Goal: Task Accomplishment & Management: Complete application form

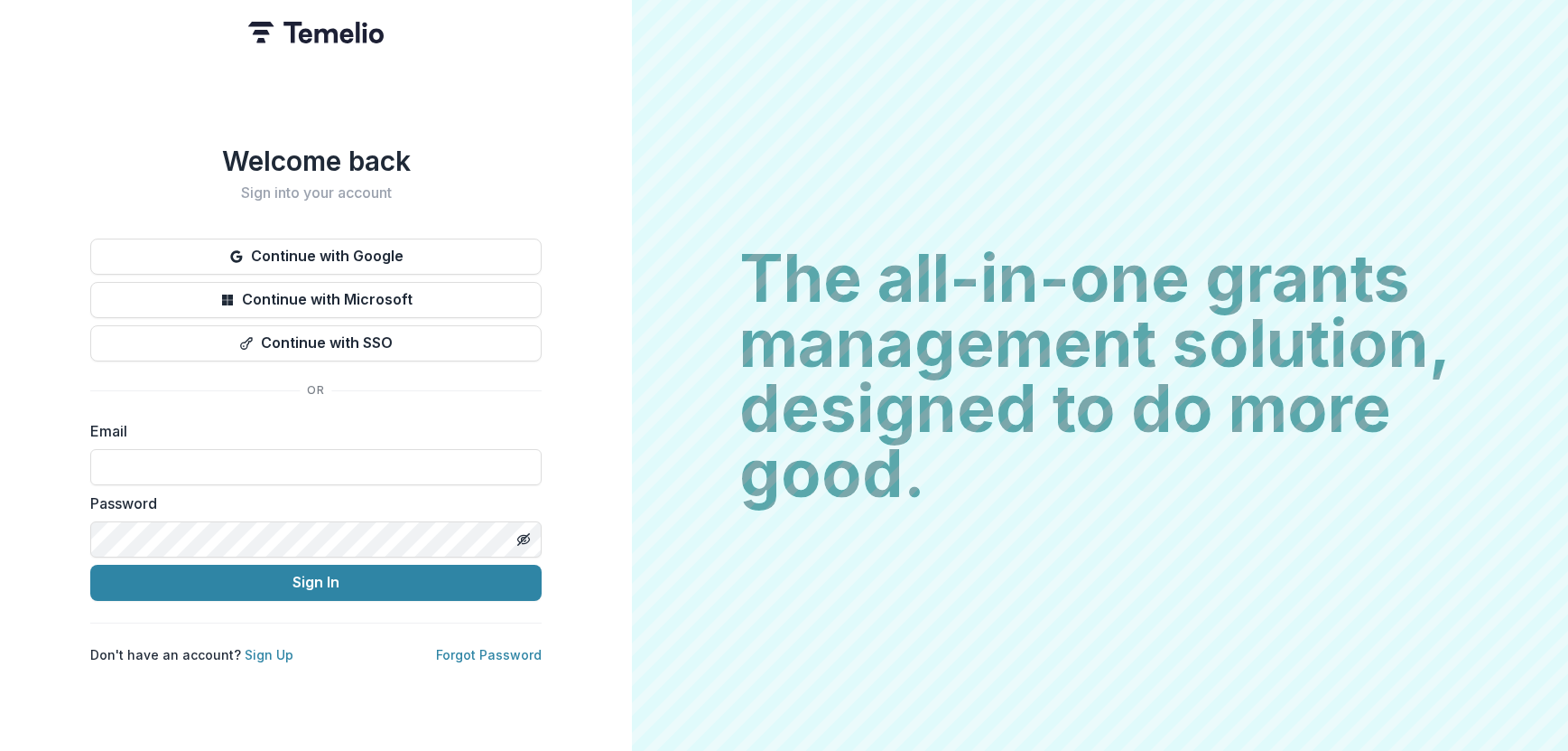
type input "**********"
click at [240, 596] on div "**********" at bounding box center [316, 403] width 452 height 519
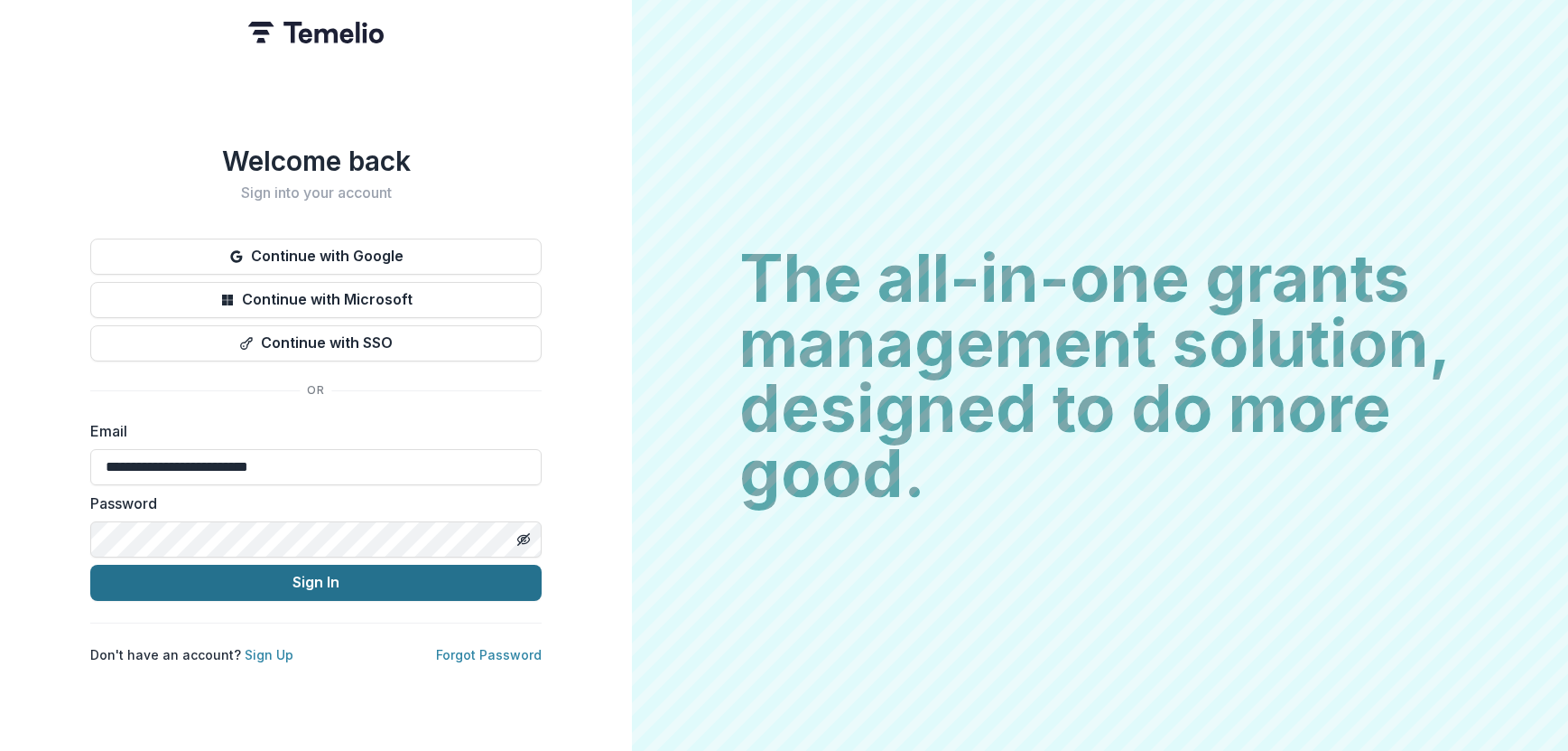
click at [233, 571] on button "Sign In" at bounding box center [316, 582] width 452 height 36
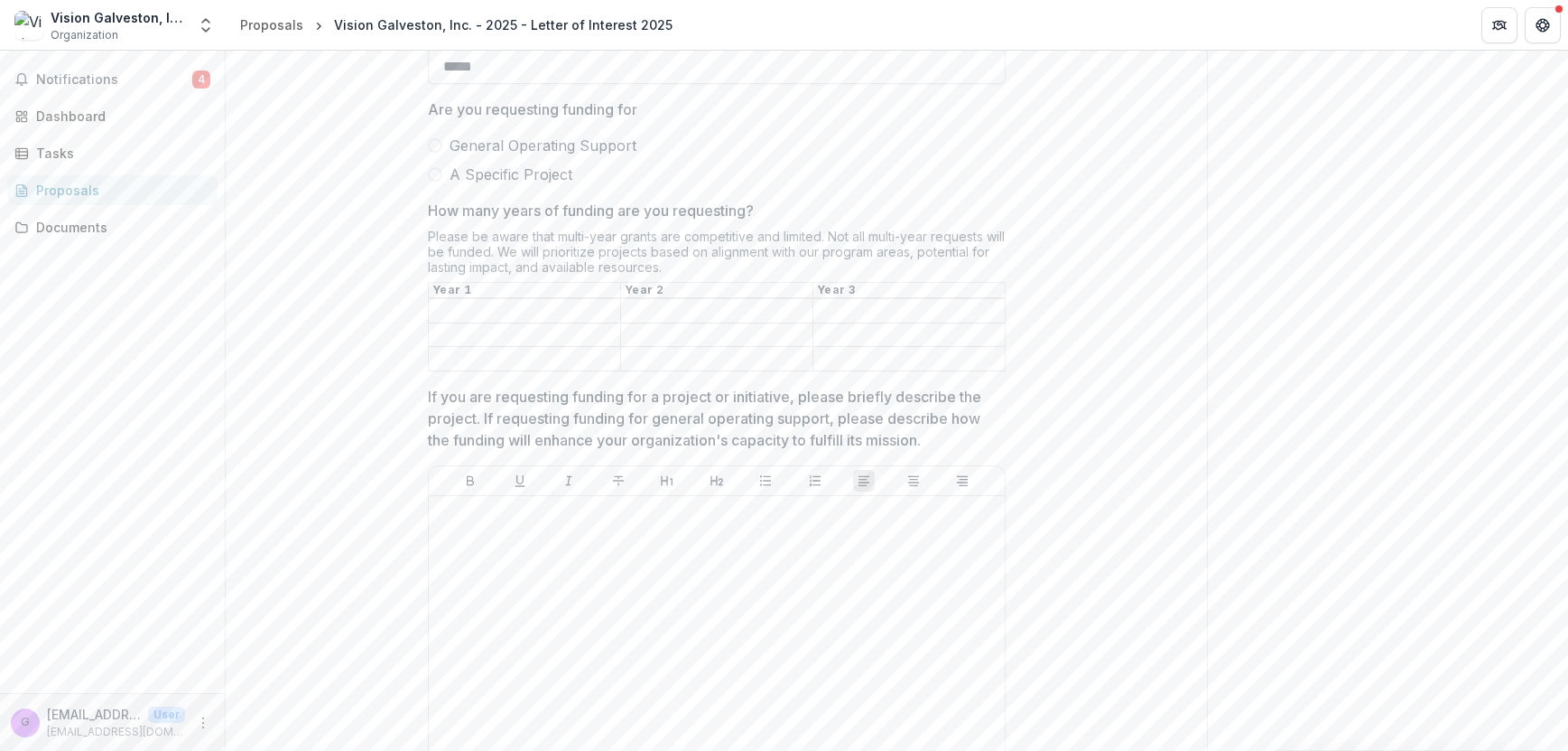
scroll to position [3306, 0]
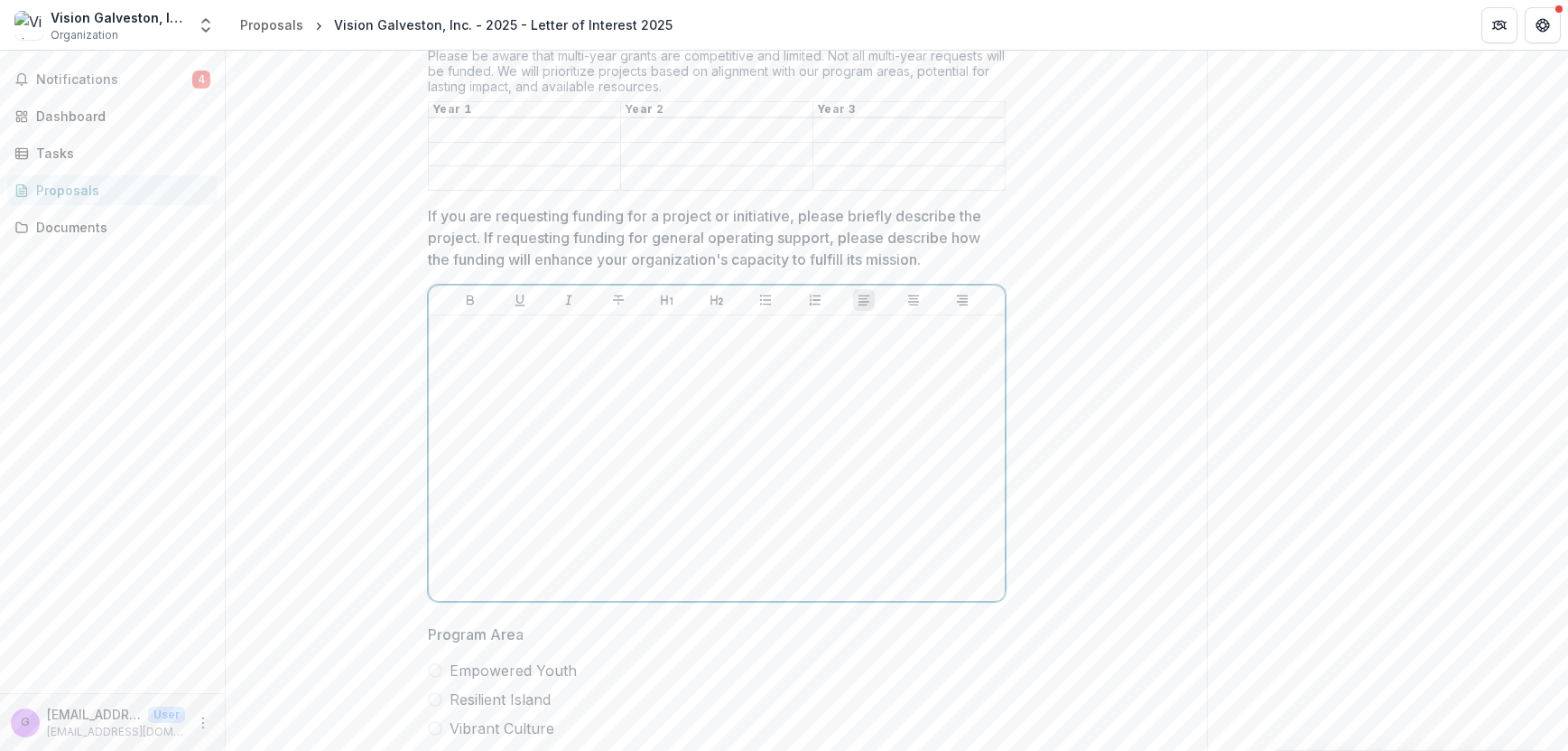
click at [500, 400] on div at bounding box center [717, 458] width 562 height 271
click at [473, 343] on p at bounding box center [717, 333] width 562 height 20
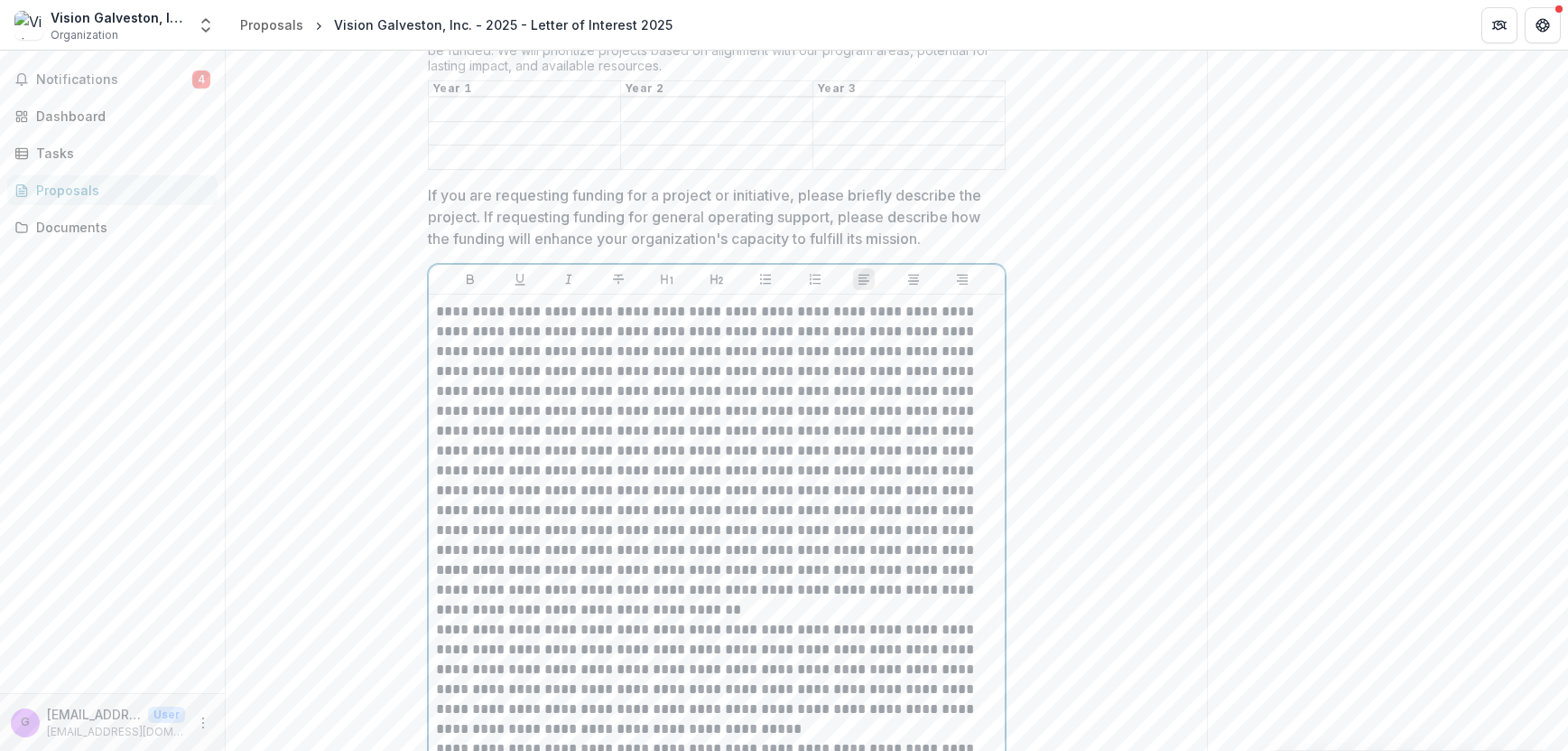
scroll to position [3328, 0]
click at [801, 559] on p "**********" at bounding box center [717, 430] width 562 height 258
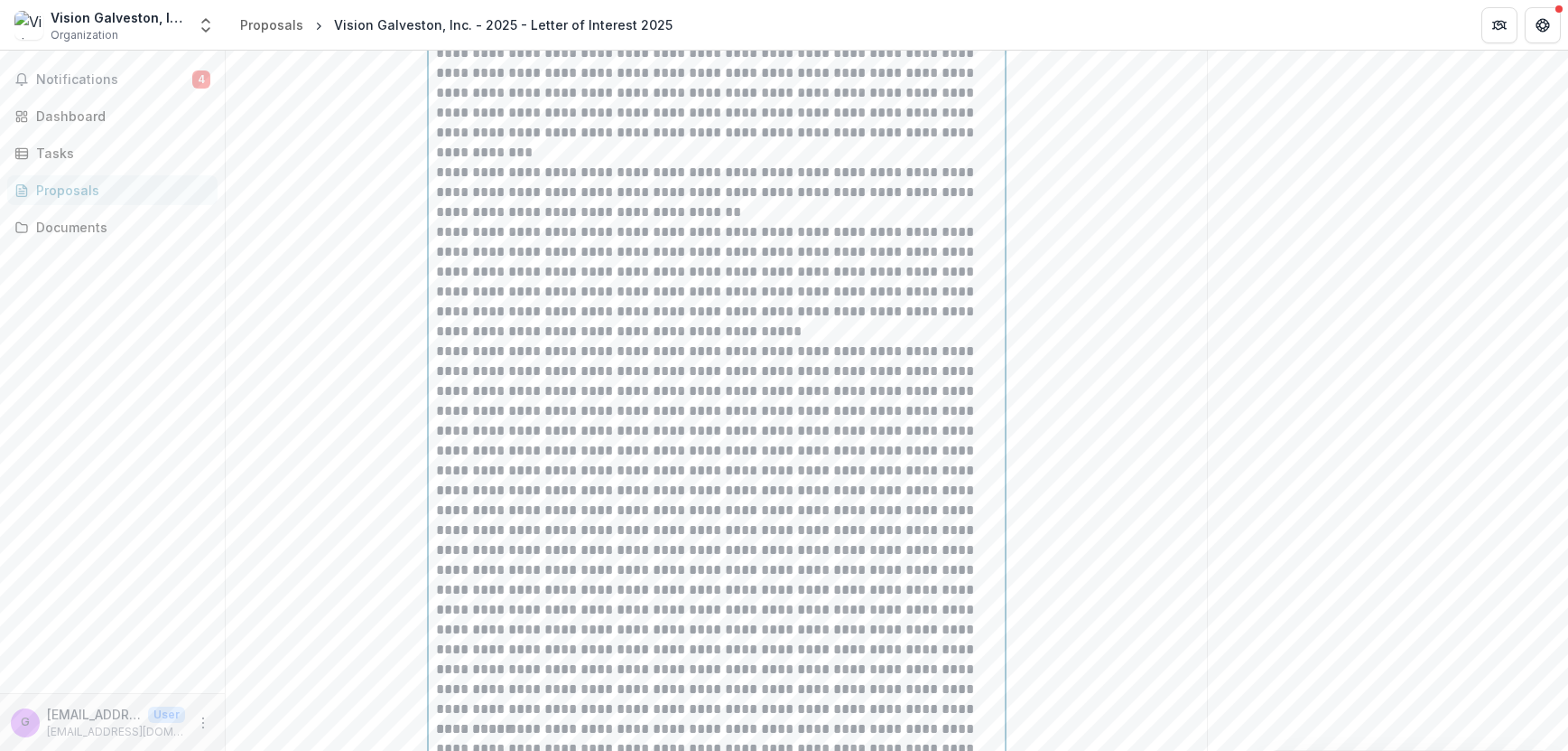
scroll to position [3745, 0]
click at [730, 340] on p "**********" at bounding box center [717, 281] width 562 height 119
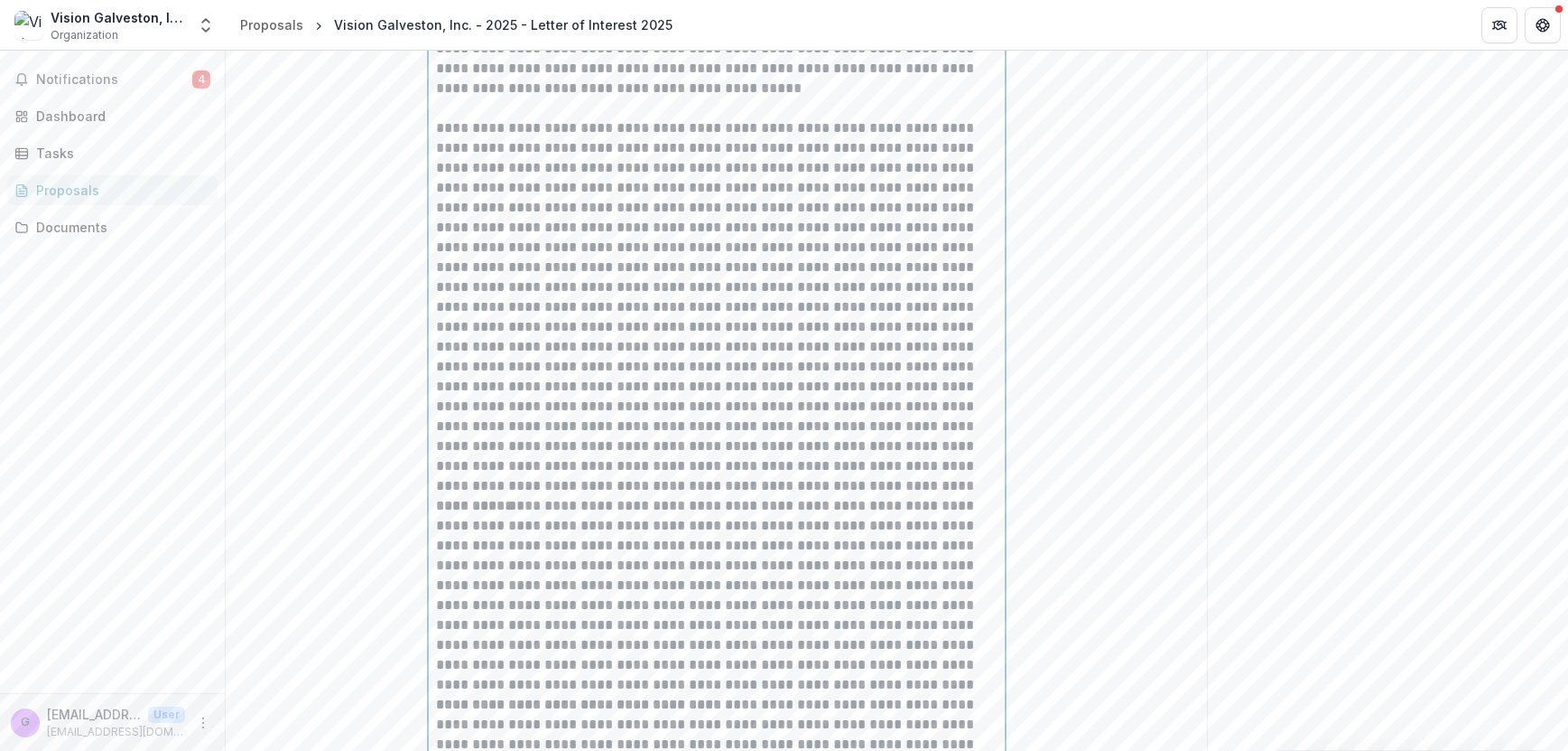
scroll to position [3987, 0]
click at [817, 495] on p at bounding box center [717, 306] width 562 height 377
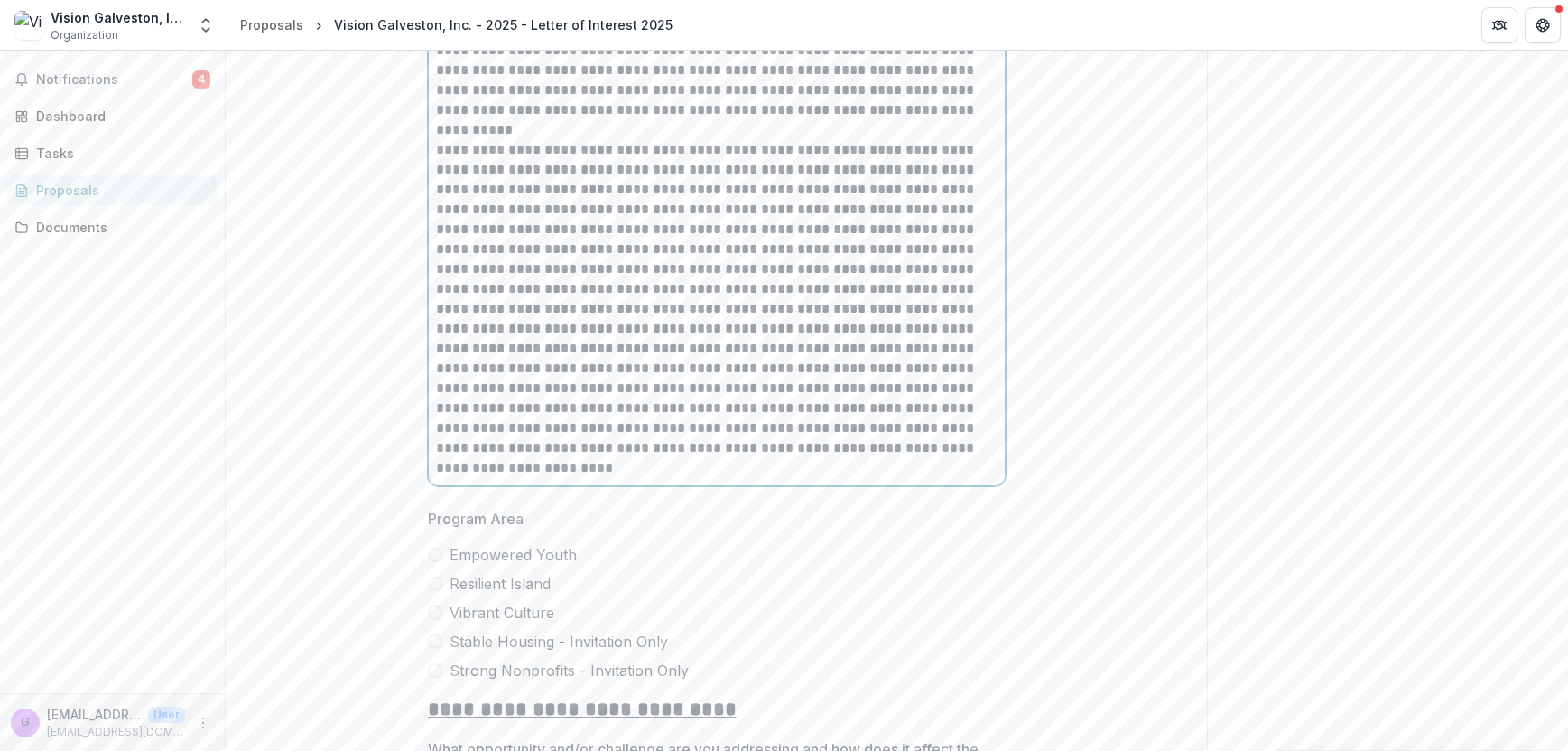
scroll to position [4366, 0]
click at [436, 356] on p "**********" at bounding box center [717, 394] width 562 height 119
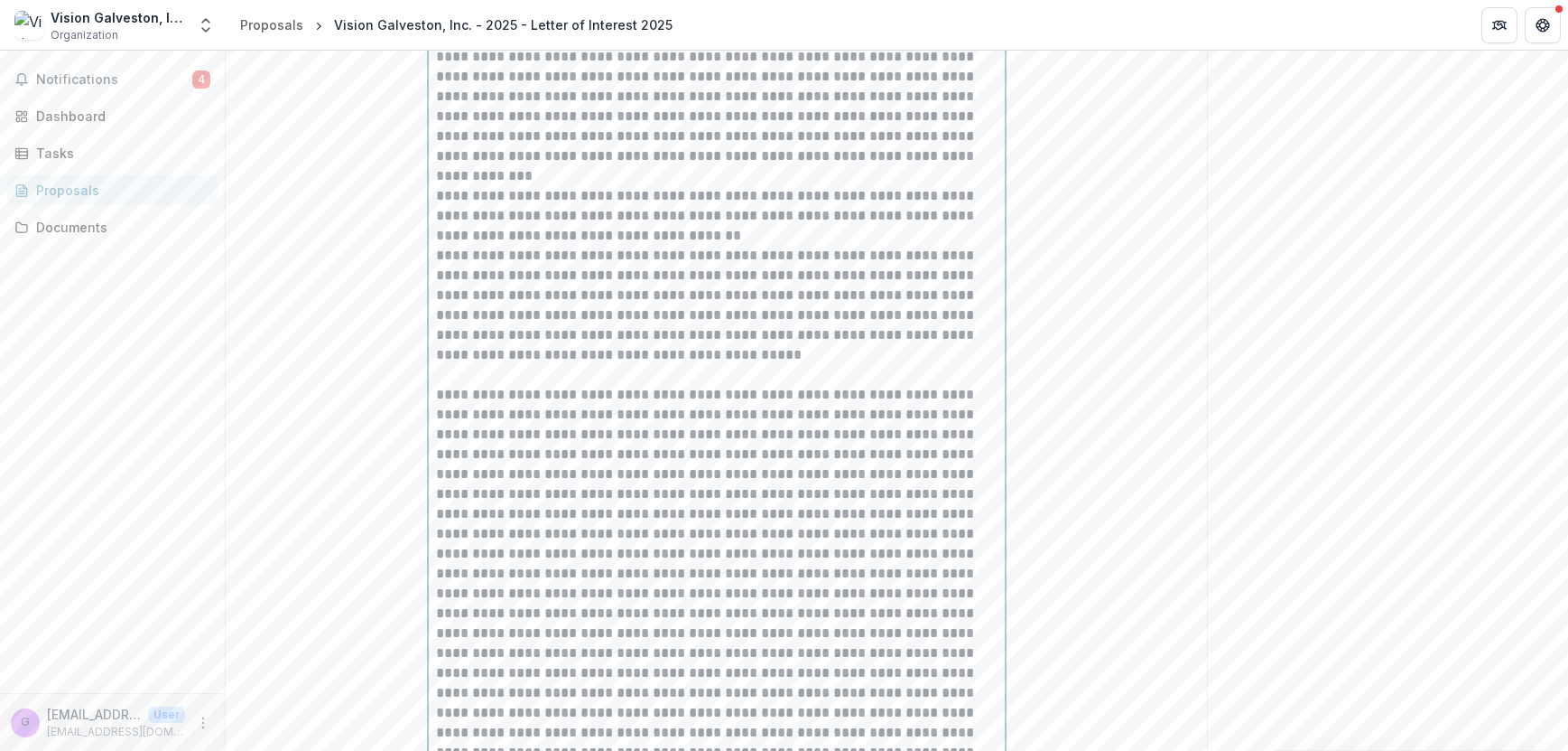
scroll to position [3652, 0]
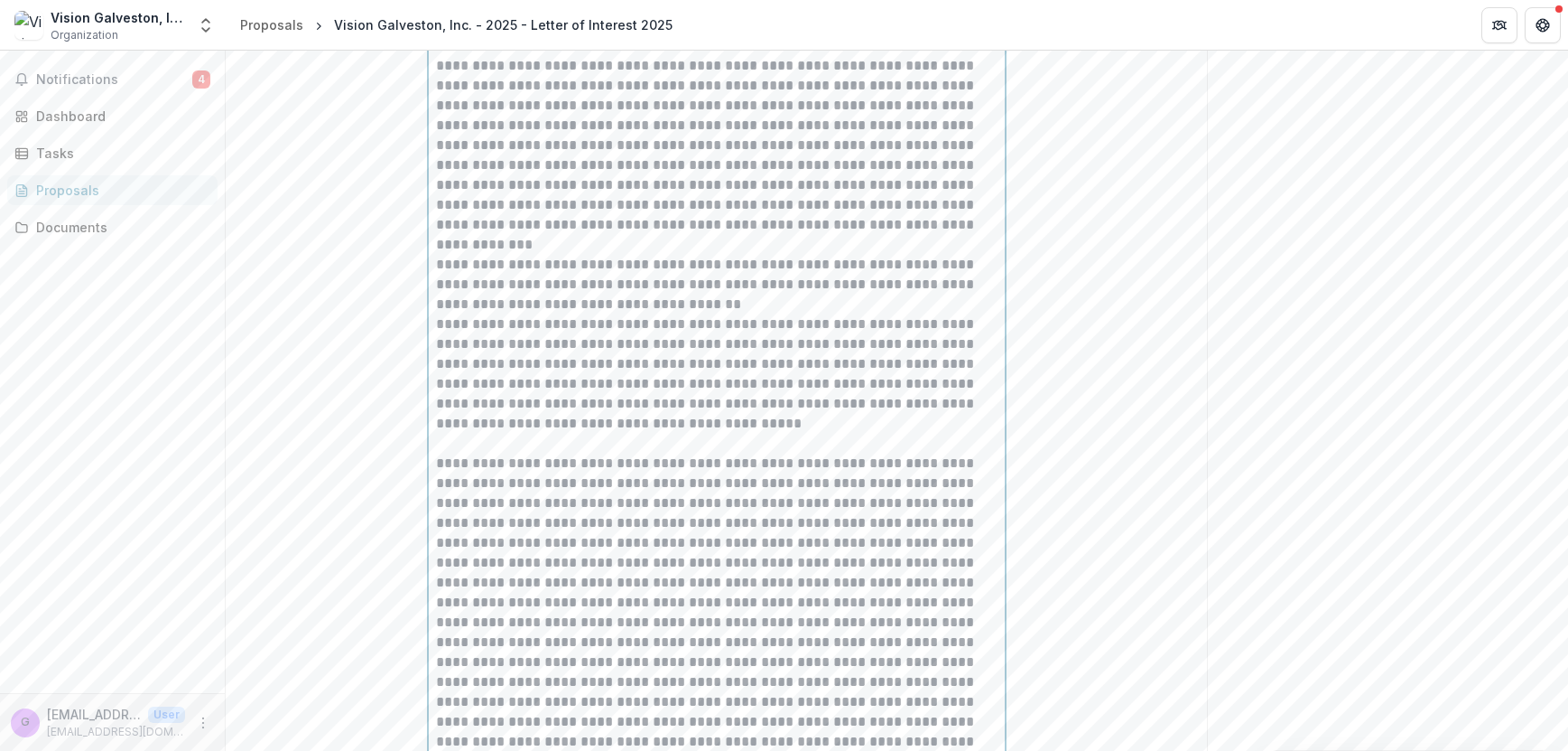
click at [729, 717] on p at bounding box center [717, 642] width 562 height 377
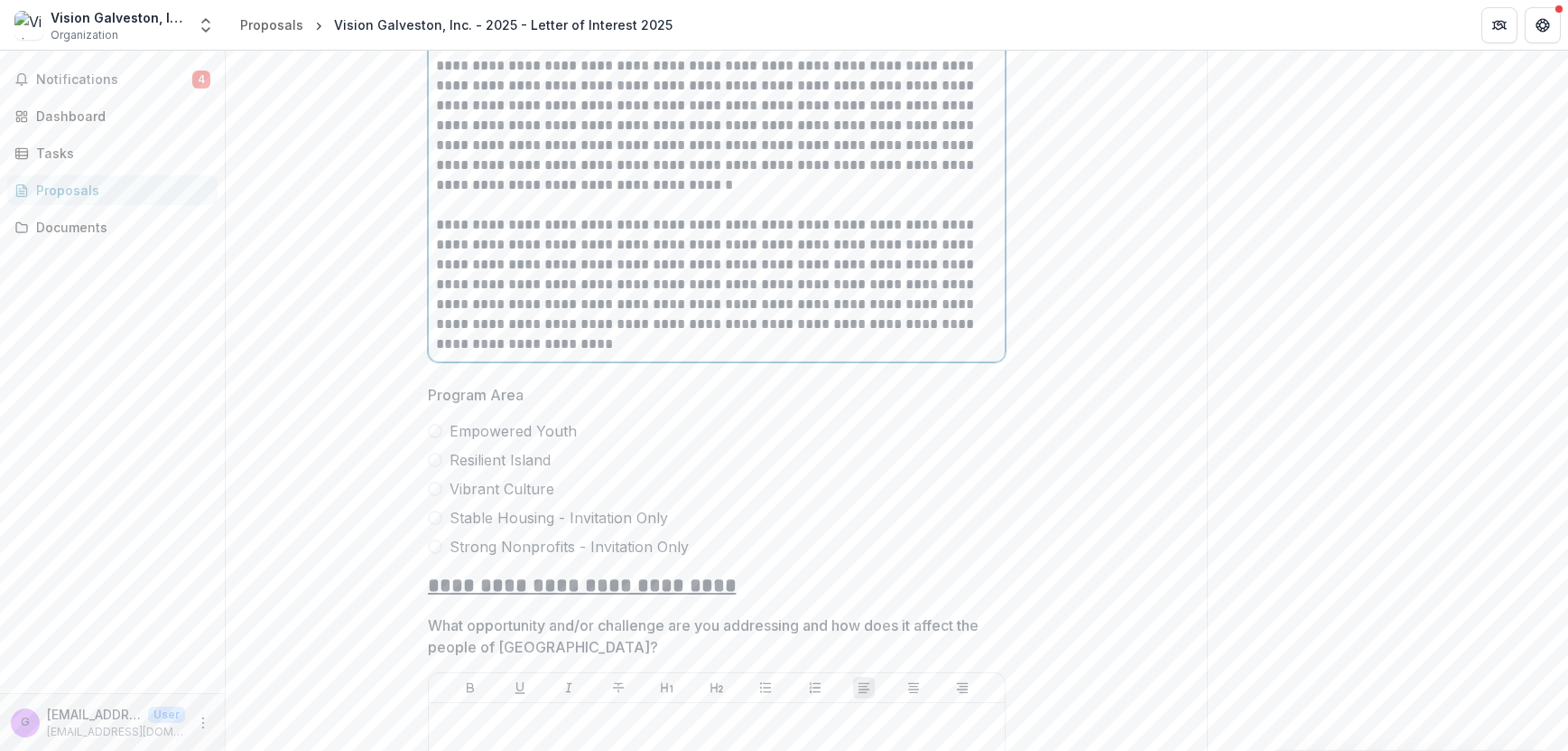
scroll to position [4527, 0]
click at [499, 470] on span "Resilient Island" at bounding box center [500, 459] width 101 height 22
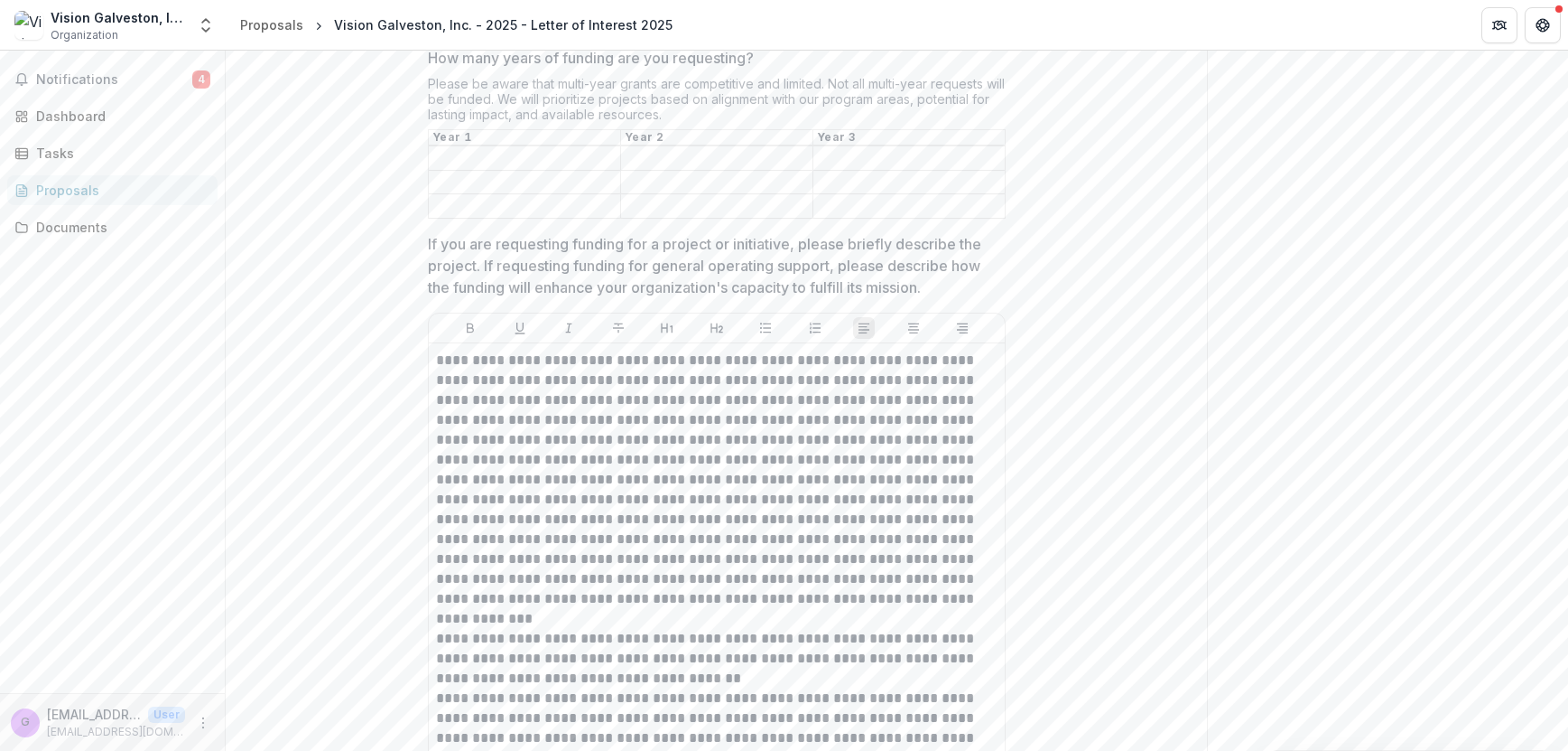
scroll to position [3279, 0]
click at [572, 267] on p "If you are requesting funding for a project or initiative, please briefly descr…" at bounding box center [711, 264] width 567 height 65
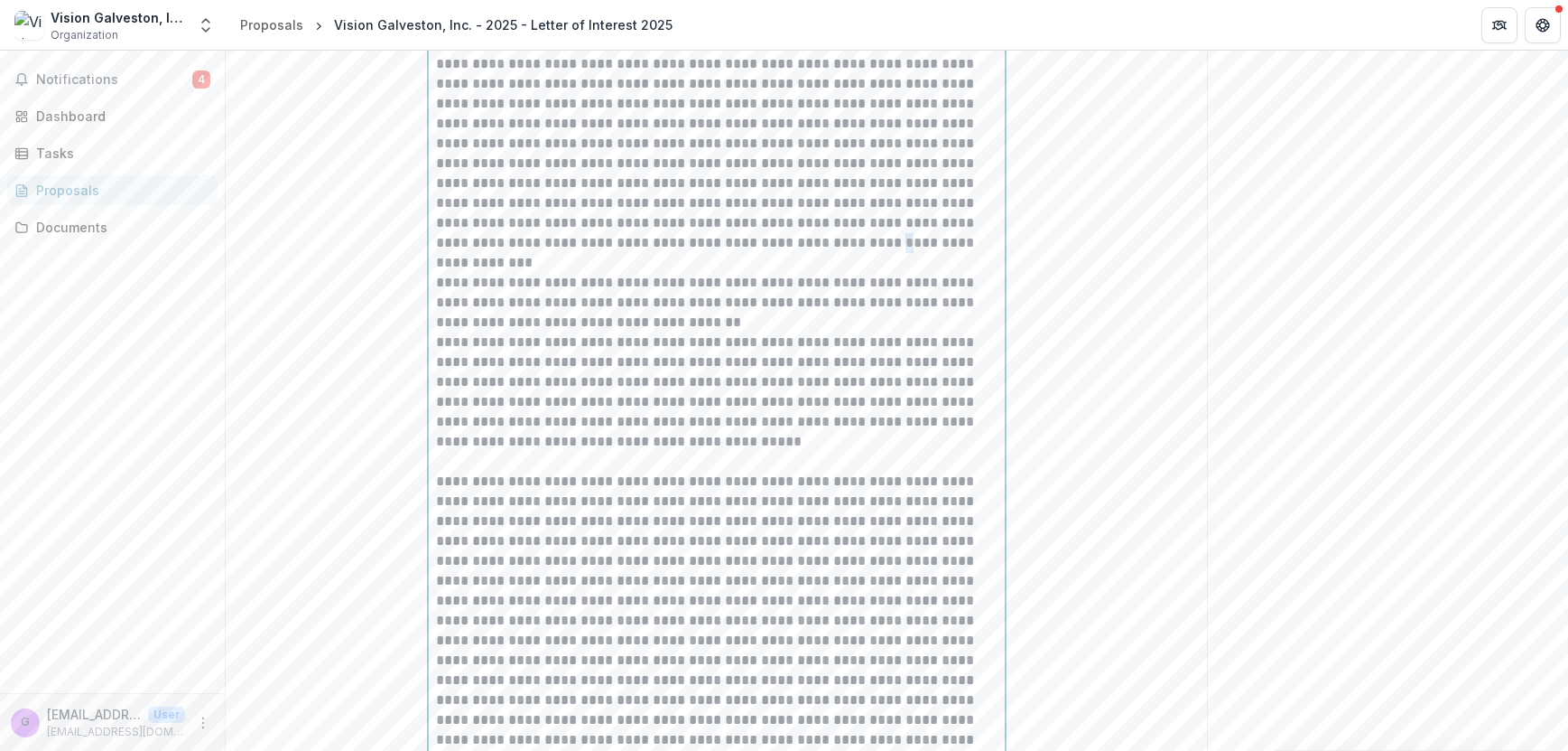
click at [572, 253] on p "**********" at bounding box center [717, 124] width 562 height 258
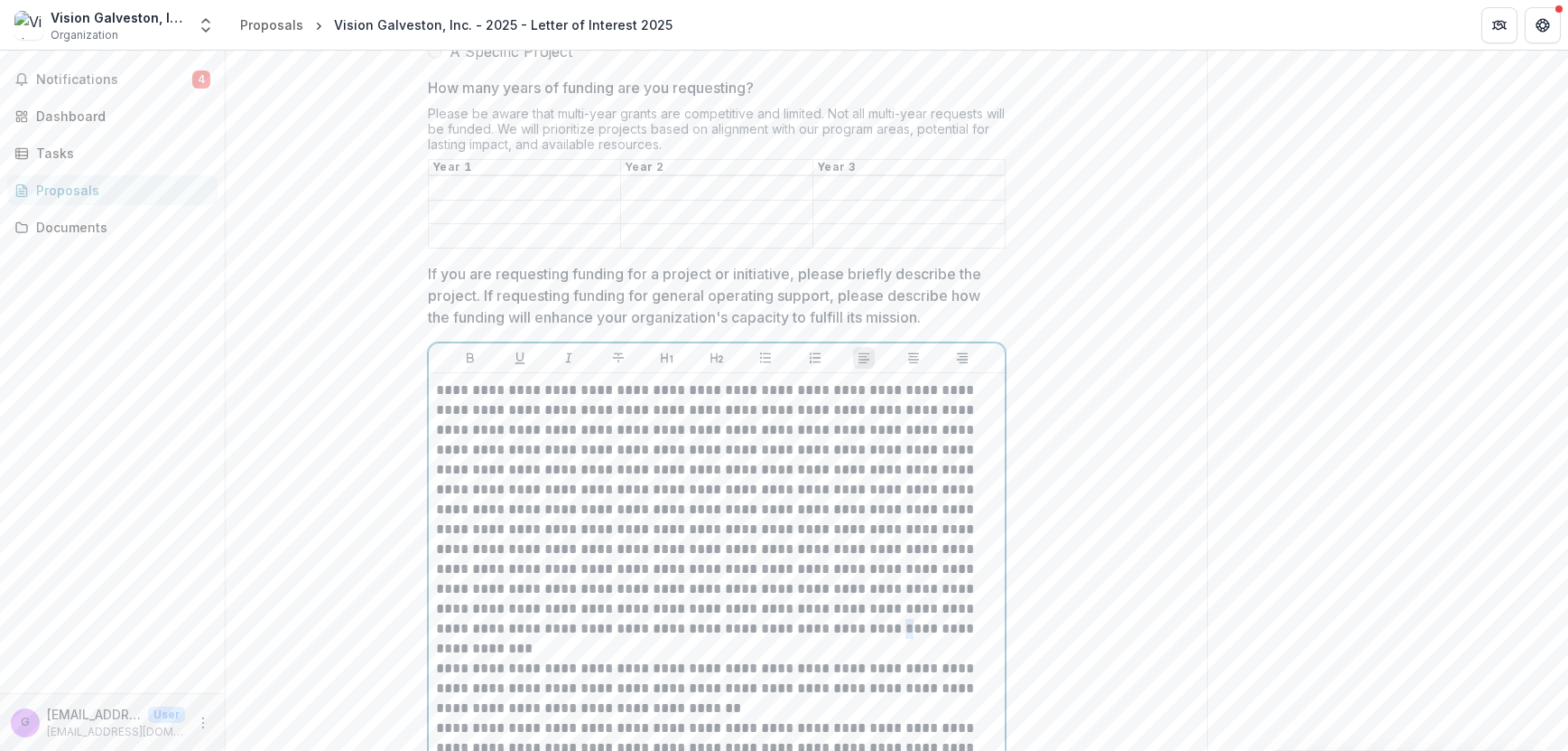
scroll to position [3212, 0]
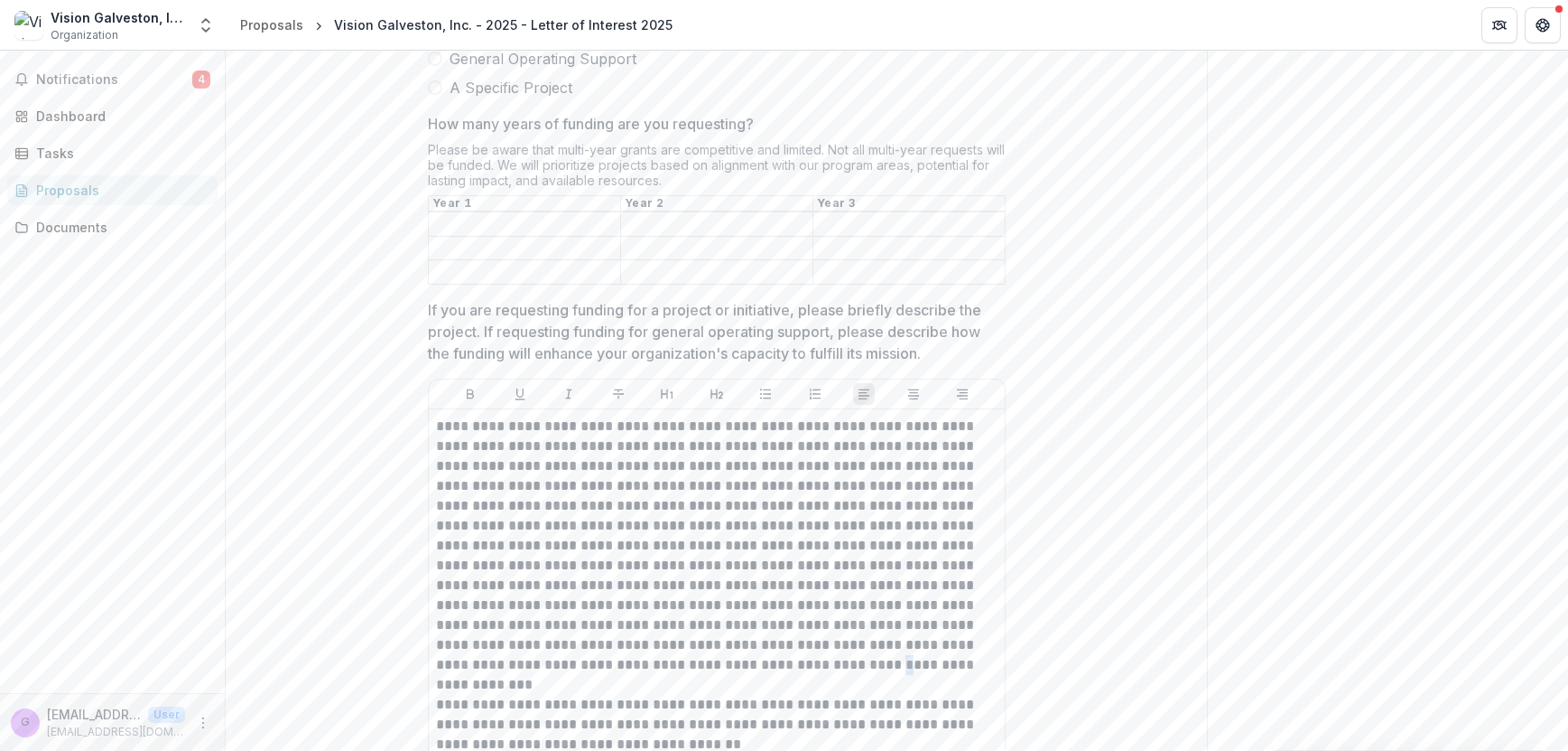
click at [532, 333] on p "If you are requesting funding for a project or initiative, please briefly descr…" at bounding box center [711, 331] width 567 height 65
click at [455, 328] on p "If you are requesting funding for a project or initiative, please briefly descr…" at bounding box center [711, 331] width 567 height 65
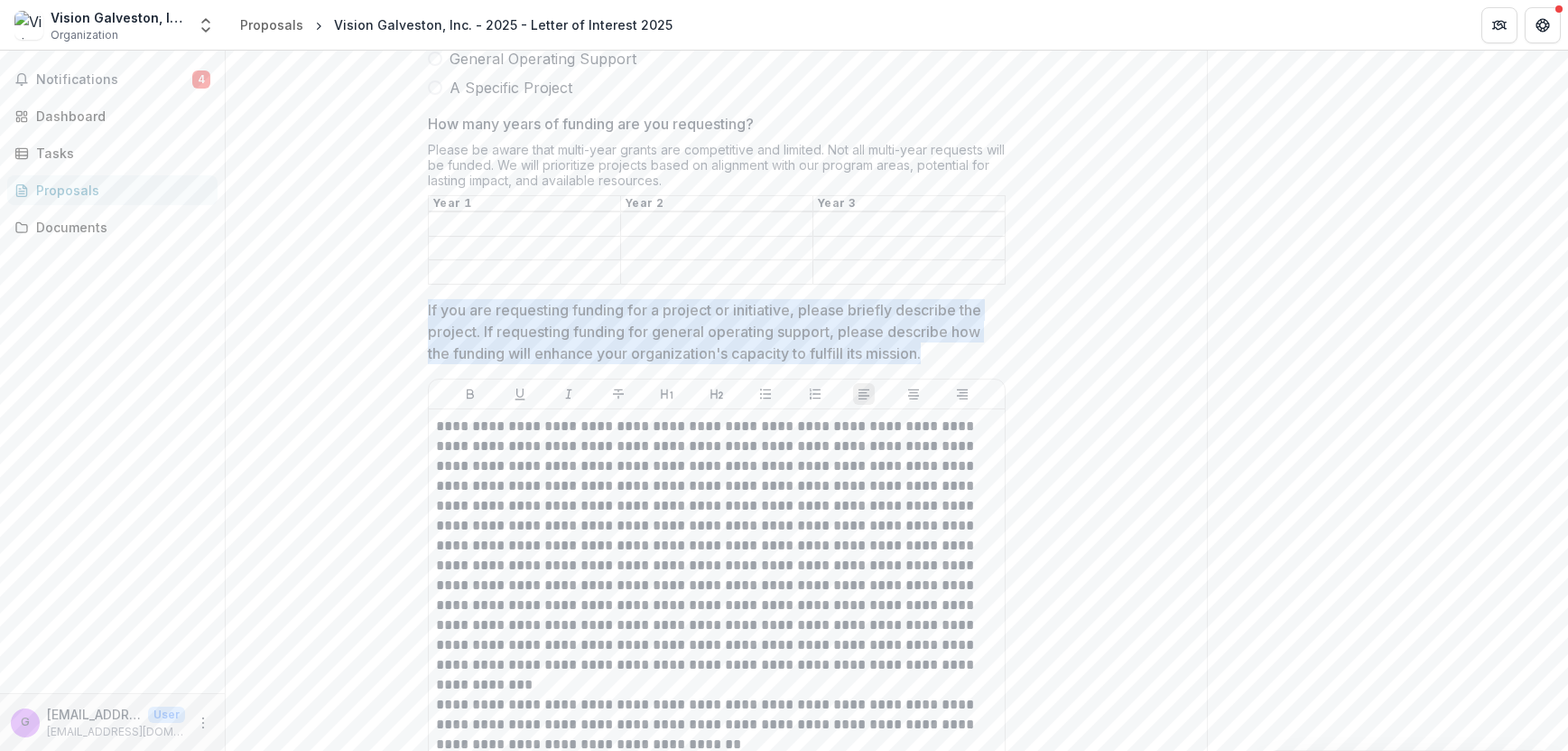
drag, startPoint x: 937, startPoint y: 371, endPoint x: 412, endPoint y: 318, distance: 527.7
copy p "If you are requesting funding for a project or initiative, please briefly descr…"
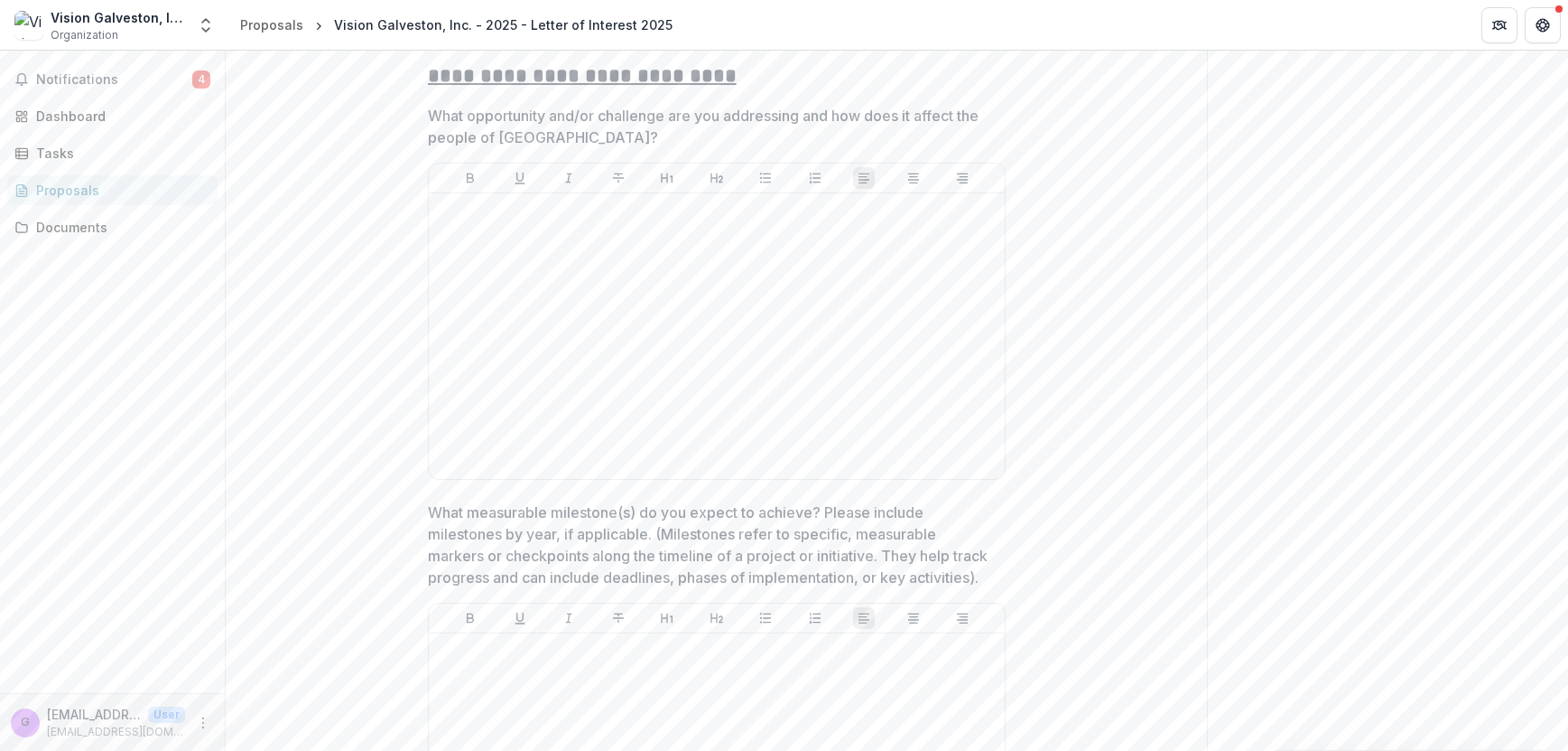
scroll to position [5034, 0]
click at [483, 134] on p "What opportunity and/or challenge are you addressing and how does it affect the…" at bounding box center [711, 127] width 567 height 44
click at [441, 131] on p "What opportunity and/or challenge are you addressing and how does it affect the…" at bounding box center [711, 127] width 567 height 44
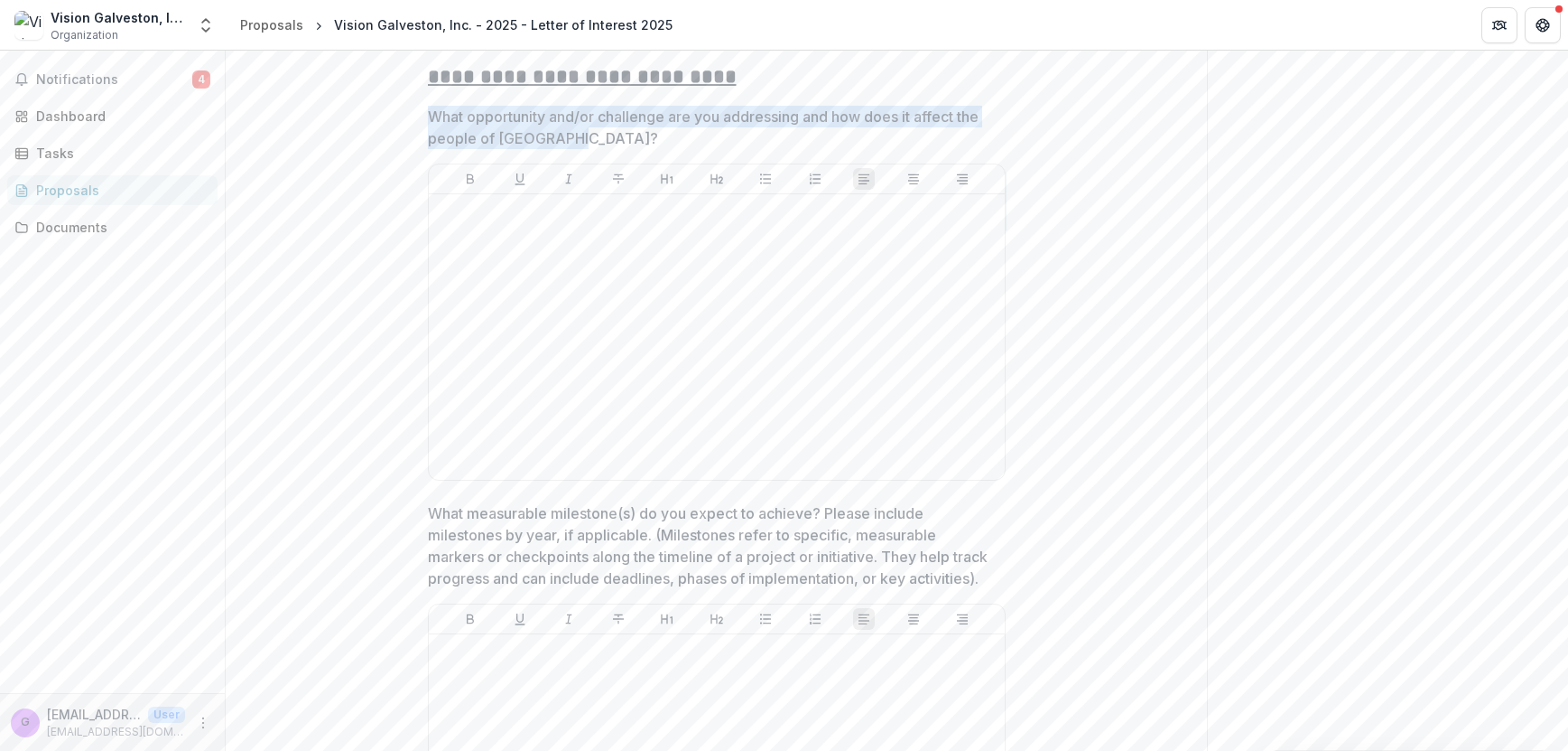
drag, startPoint x: 425, startPoint y: 134, endPoint x: 576, endPoint y: 164, distance: 154.0
click at [576, 149] on p "What opportunity and/or challenge are you addressing and how does it affect the…" at bounding box center [711, 127] width 567 height 44
copy p "What opportunity and/or challenge are you addressing and how does it affect the…"
drag, startPoint x: 567, startPoint y: 154, endPoint x: 422, endPoint y: 135, distance: 146.2
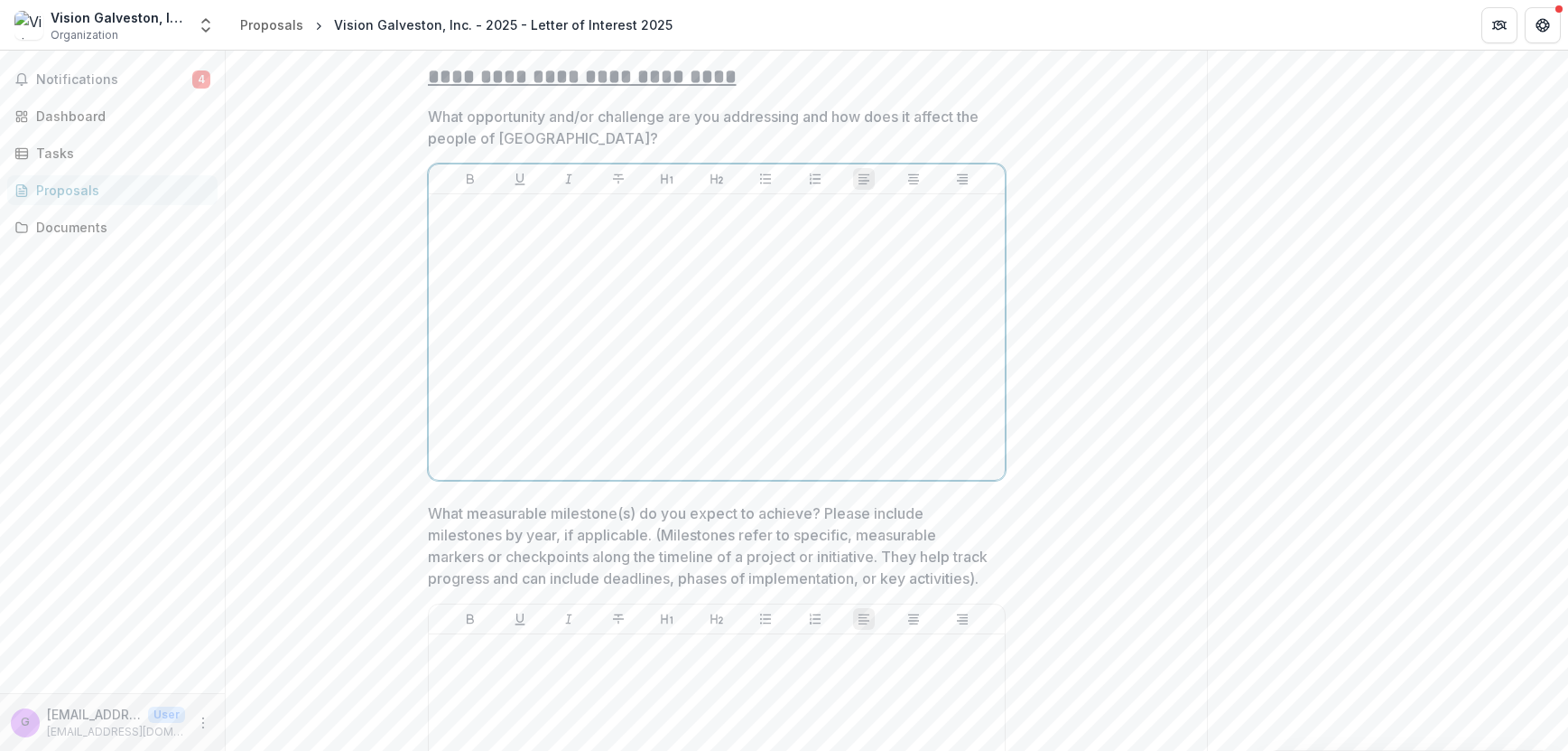
click at [495, 263] on div at bounding box center [717, 337] width 562 height 271
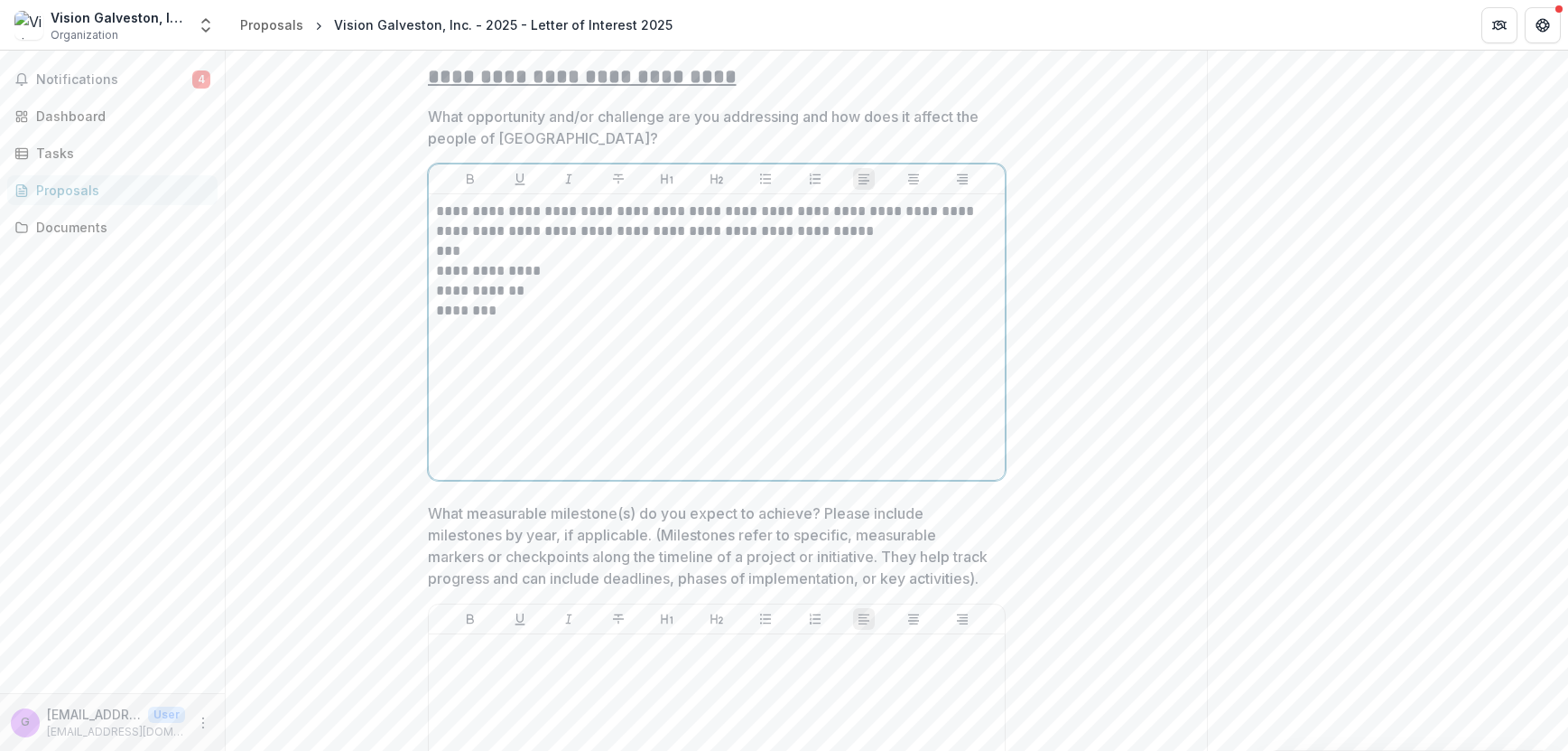
scroll to position [5233, 0]
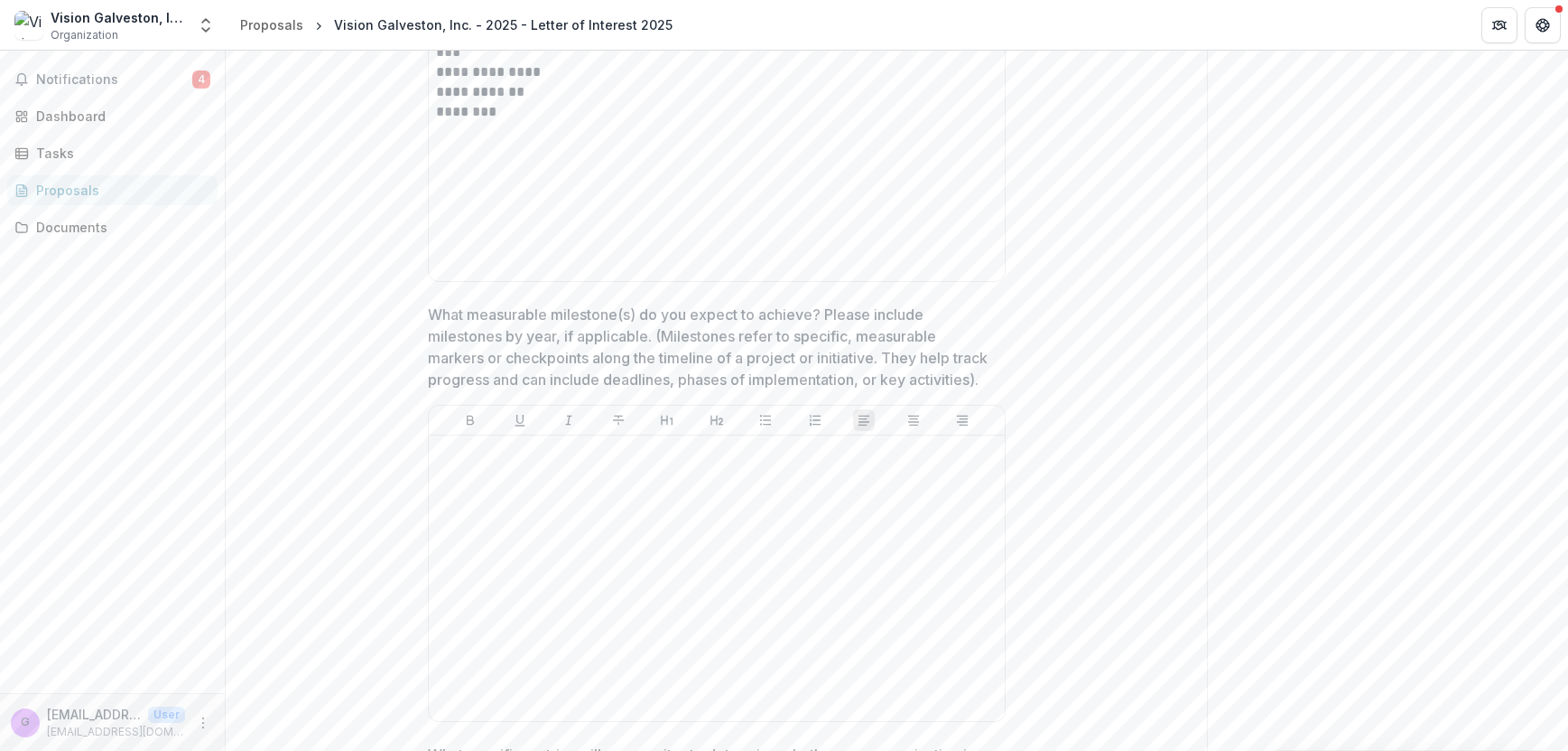
click at [522, 365] on p "What measurable milestone(s) do you expect to achieve? Please include milestone…" at bounding box center [711, 347] width 567 height 86
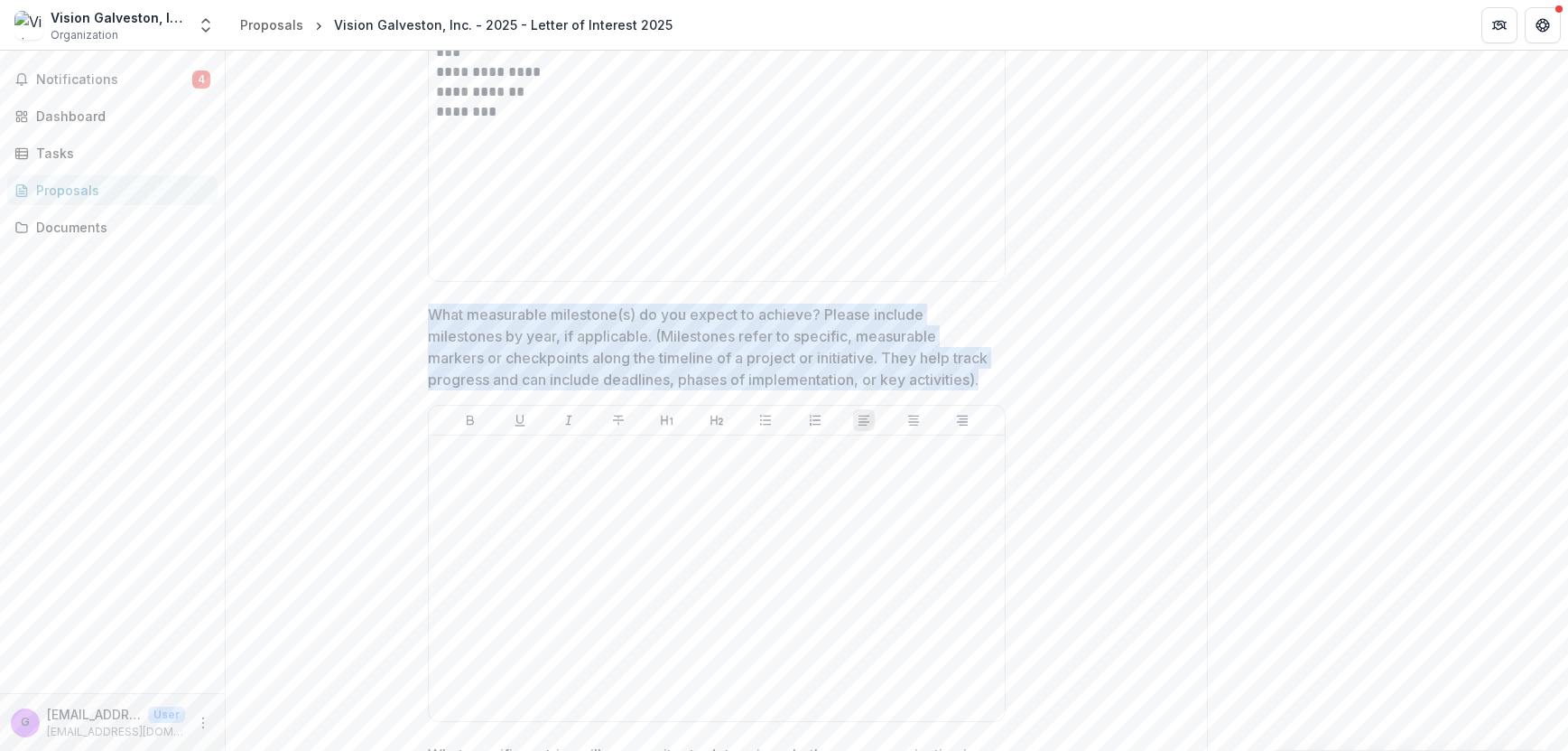
drag, startPoint x: 423, startPoint y: 331, endPoint x: 1020, endPoint y: 392, distance: 600.1
copy p "What measurable milestone(s) do you expect to achieve? Please include milestone…"
